Goal: Transaction & Acquisition: Purchase product/service

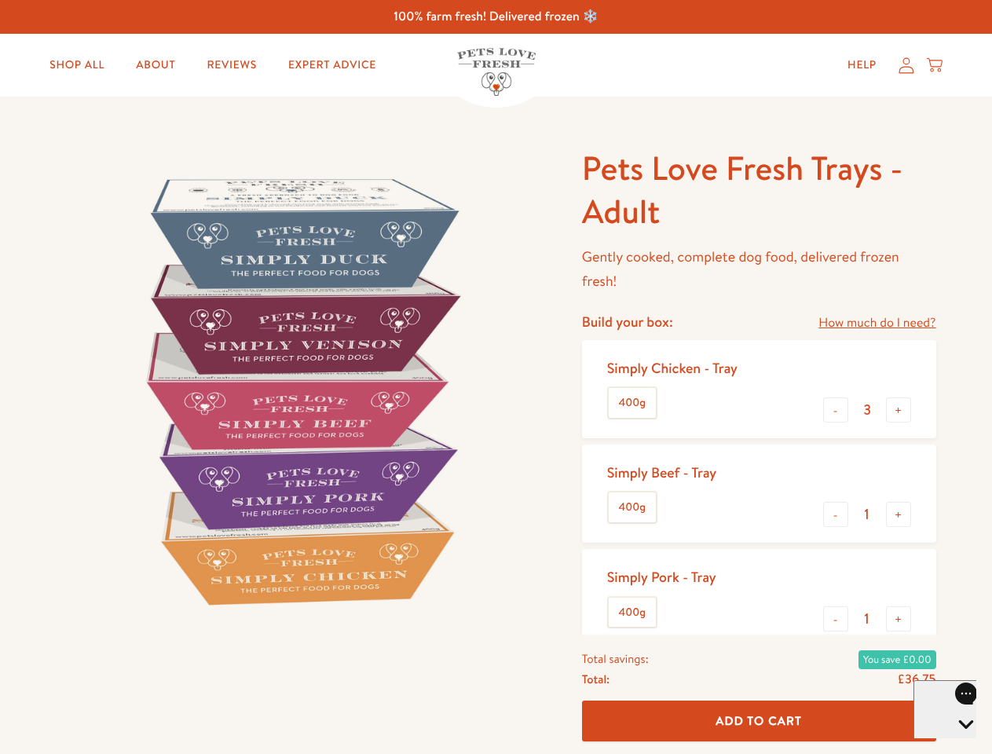
click at [496, 377] on img at bounding box center [301, 391] width 488 height 488
click at [877, 323] on link "How much do I need?" at bounding box center [877, 323] width 117 height 21
click at [0, 0] on div "Feeding guide Find out exactly how much food your dog needs Select a breed Affe…" at bounding box center [0, 0] width 0 height 0
click at [899, 410] on button "+" at bounding box center [898, 410] width 25 height 25
type input "4"
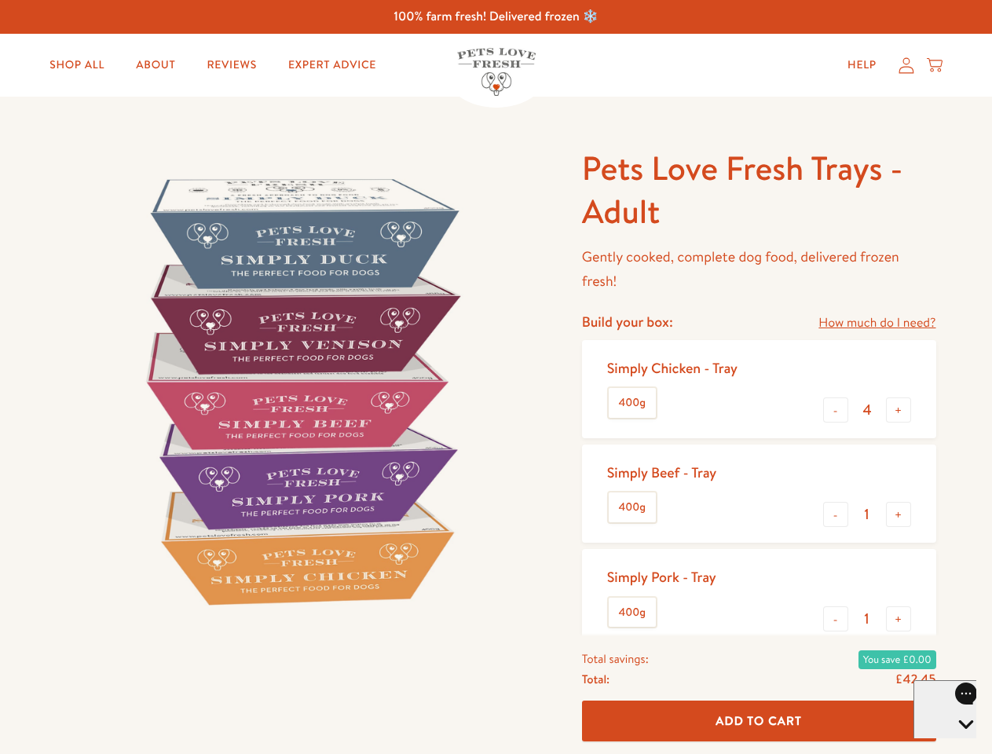
click at [836, 515] on button "-" at bounding box center [835, 514] width 25 height 25
click at [899, 515] on button "+" at bounding box center [898, 514] width 25 height 25
type input "1"
click at [836, 619] on button "-" at bounding box center [835, 619] width 25 height 25
click at [899, 619] on button "+" at bounding box center [898, 619] width 25 height 25
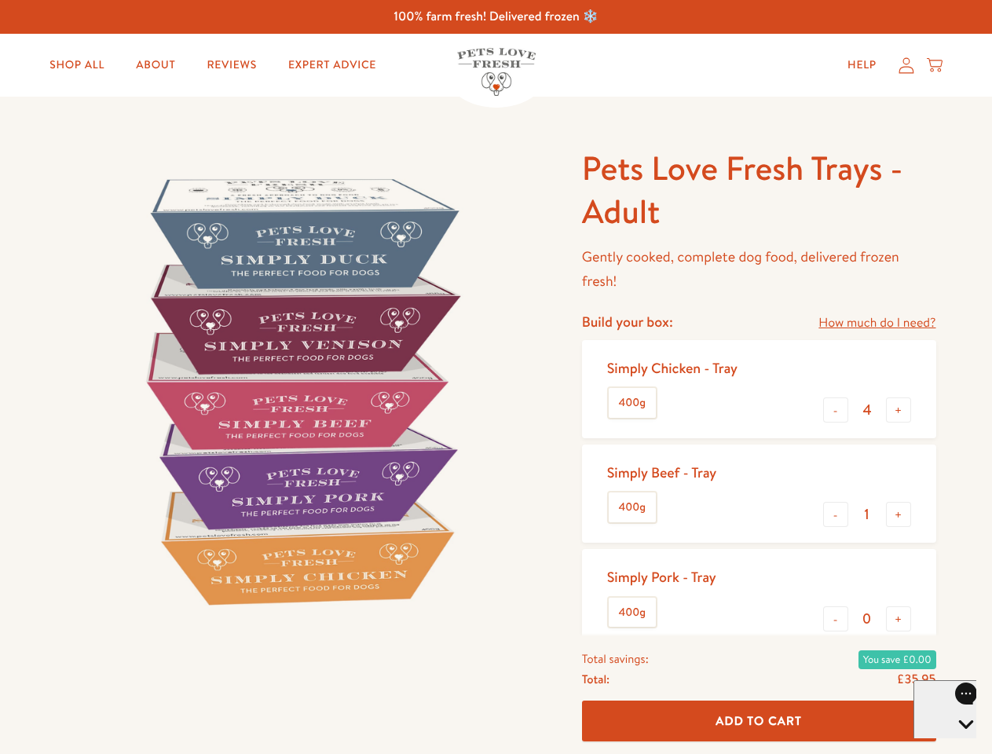
type input "1"
click at [759, 721] on span "Add To Cart" at bounding box center [759, 721] width 86 height 17
click at [959, 744] on icon "Open gorgias live chat" at bounding box center [966, 751] width 15 height 15
